Goal: Task Accomplishment & Management: Complete application form

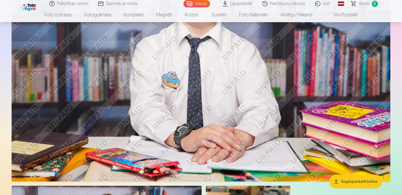
scroll to position [1635, 0]
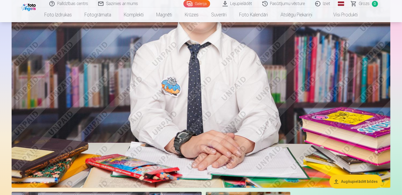
click at [383, 19] on nav "Foto izdrukas Augstas kvalitātes fotoattēlu izdrukas 210 gsm papīrs, piesātināt…" at bounding box center [201, 14] width 402 height 15
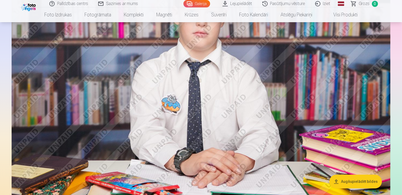
scroll to position [1609, 0]
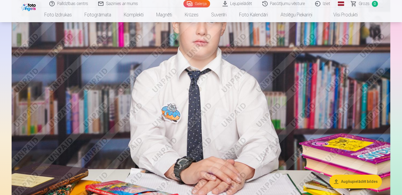
click at [326, 4] on link "Iziet" at bounding box center [322, 3] width 25 height 7
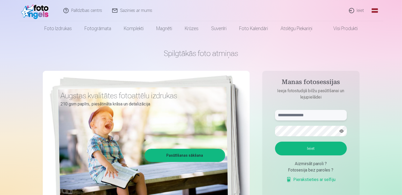
click at [288, 116] on input "text" at bounding box center [311, 115] width 72 height 11
type input "**********"
click at [308, 151] on button "Ieiet" at bounding box center [311, 148] width 72 height 14
